Goal: Task Accomplishment & Management: Manage account settings

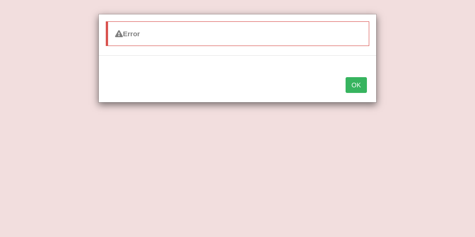
click at [57, 91] on div "Error OK" at bounding box center [237, 118] width 475 height 237
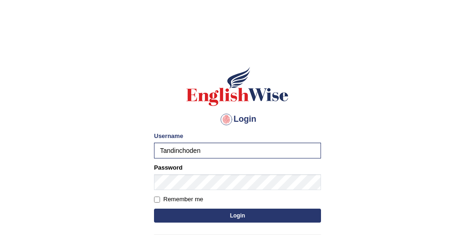
click at [154, 208] on button "Login" at bounding box center [237, 215] width 167 height 14
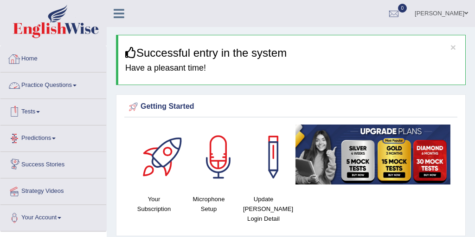
click at [47, 87] on link "Practice Questions" at bounding box center [53, 83] width 106 height 23
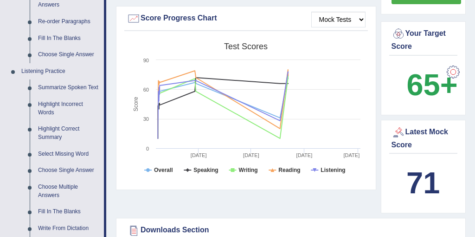
scroll to position [338, 0]
